Goal: Check status: Check status

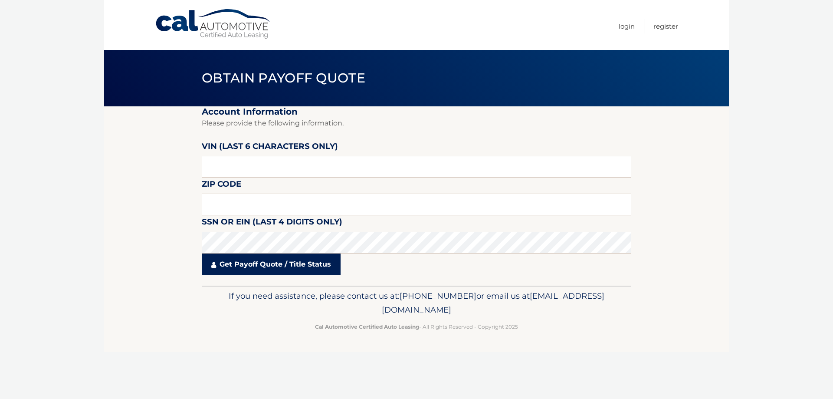
click at [305, 272] on link "Get Payoff Quote / Title Status" at bounding box center [271, 264] width 139 height 22
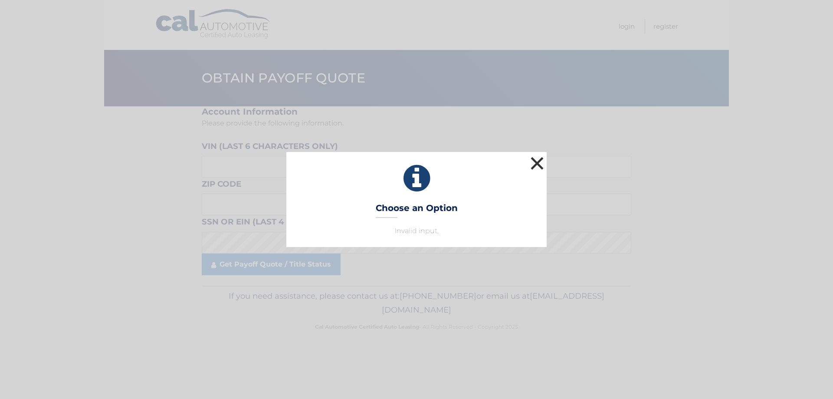
click at [541, 164] on button "×" at bounding box center [537, 162] width 17 height 17
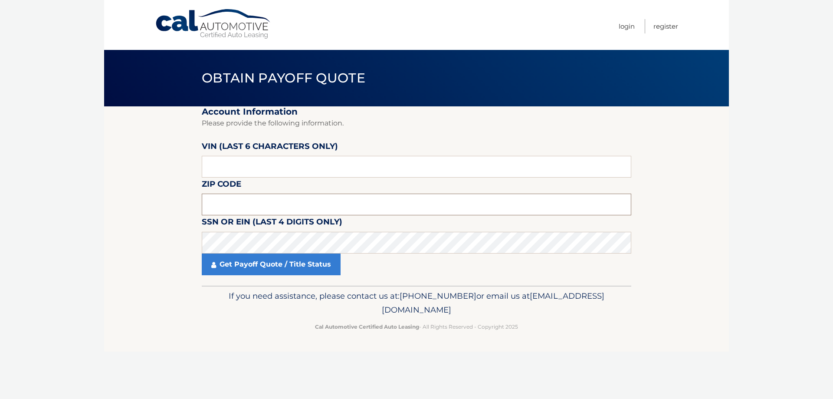
click at [242, 205] on input "text" at bounding box center [417, 205] width 430 height 22
type input "11379"
drag, startPoint x: 253, startPoint y: 275, endPoint x: 260, endPoint y: 258, distance: 18.5
click at [254, 273] on link "Get Payoff Quote / Title Status" at bounding box center [271, 264] width 139 height 22
click at [260, 258] on link "Get Payoff Quote / Title Status" at bounding box center [271, 264] width 139 height 22
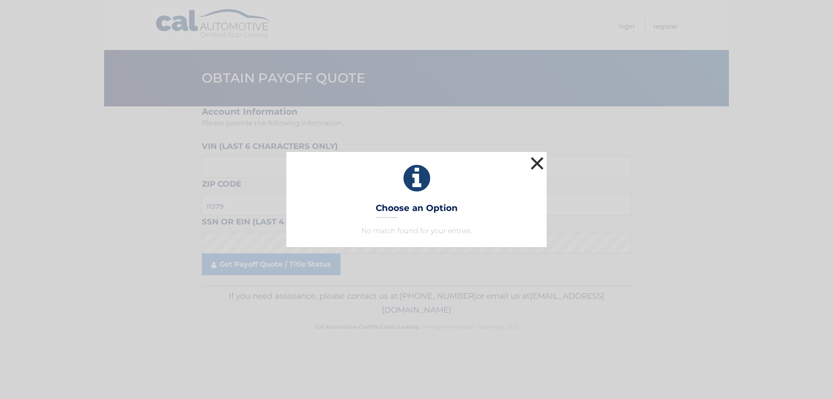
click at [532, 162] on button "×" at bounding box center [537, 162] width 17 height 17
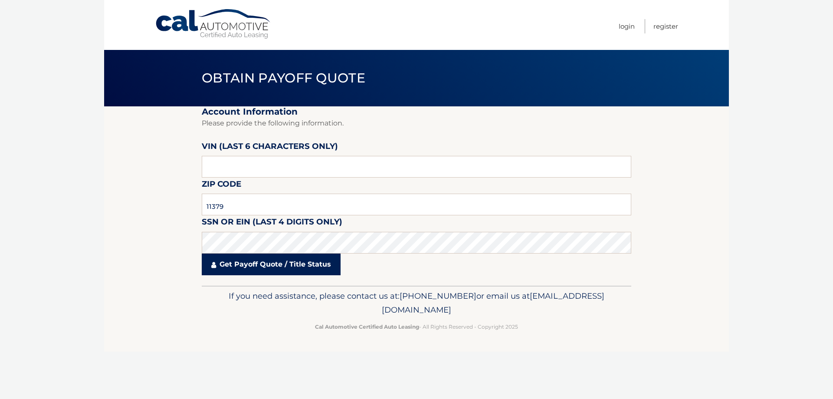
click at [287, 263] on link "Get Payoff Quote / Title Status" at bounding box center [271, 264] width 139 height 22
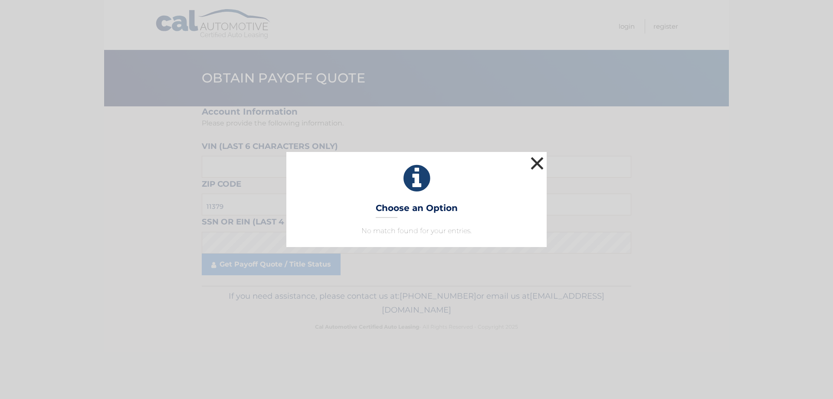
click at [536, 155] on button "×" at bounding box center [537, 162] width 17 height 17
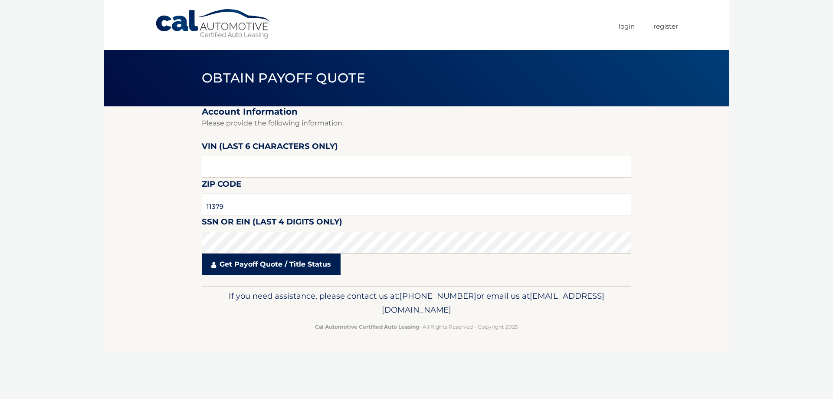
click at [274, 269] on link "Get Payoff Quote / Title Status" at bounding box center [271, 264] width 139 height 22
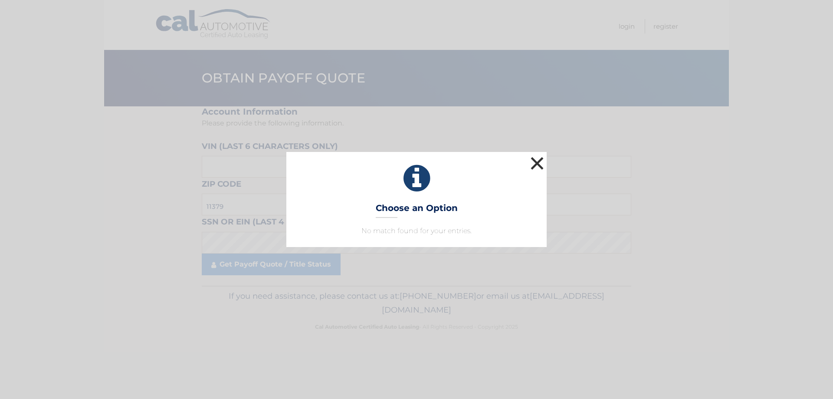
click at [535, 164] on button "×" at bounding box center [537, 162] width 17 height 17
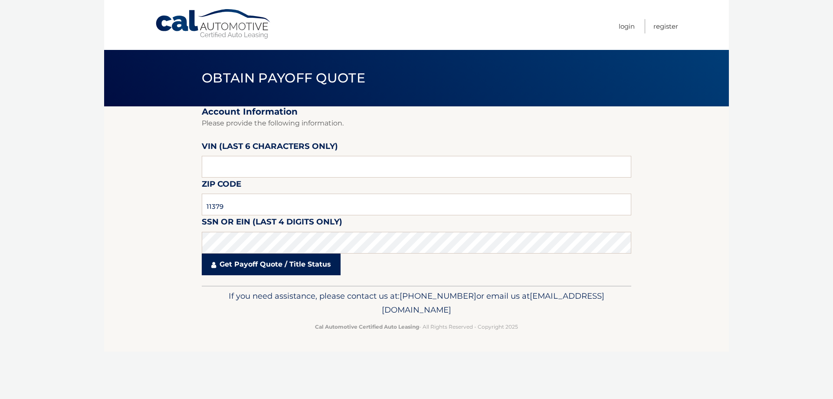
click at [249, 269] on link "Get Payoff Quote / Title Status" at bounding box center [271, 264] width 139 height 22
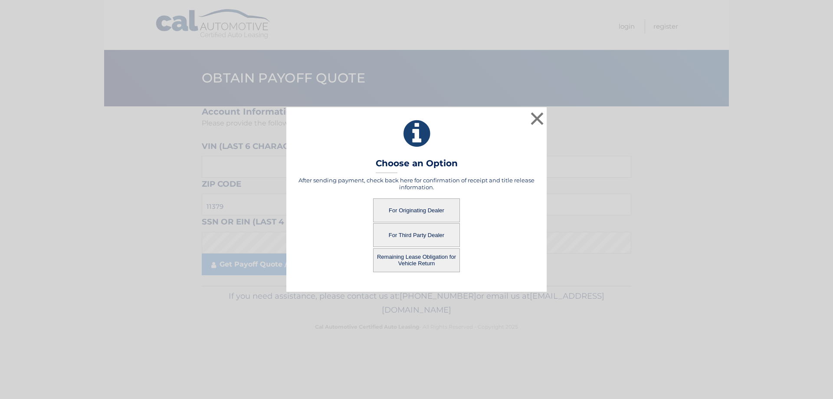
click at [439, 206] on button "For Originating Dealer" at bounding box center [416, 210] width 87 height 24
click at [422, 208] on button "For Originating Dealer" at bounding box center [416, 210] width 87 height 24
